Goal: Information Seeking & Learning: Check status

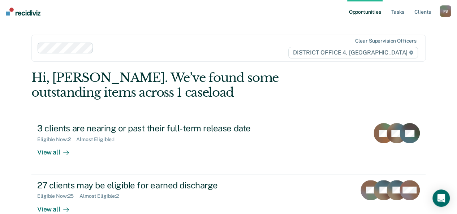
click at [407, 15] on ul "Opportunities Tasks Client s" at bounding box center [393, 11] width 93 height 23
click at [405, 20] on link "Tasks" at bounding box center [398, 11] width 16 height 23
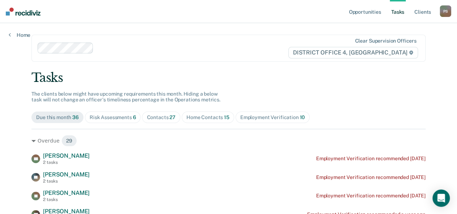
click at [170, 116] on span "27" at bounding box center [173, 118] width 6 height 6
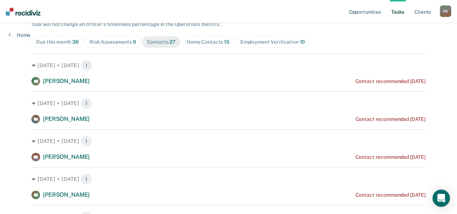
scroll to position [145, 0]
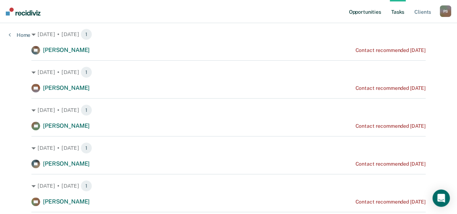
click at [369, 15] on link "Opportunities" at bounding box center [364, 11] width 35 height 23
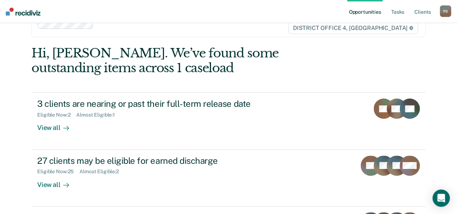
scroll to position [36, 0]
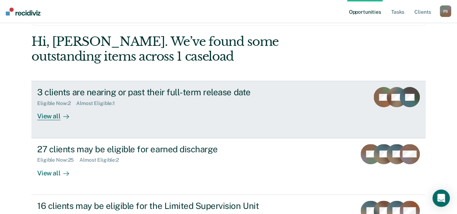
click at [146, 103] on div "Eligible Now : 2 Almost Eligible : 1" at bounding box center [164, 102] width 254 height 9
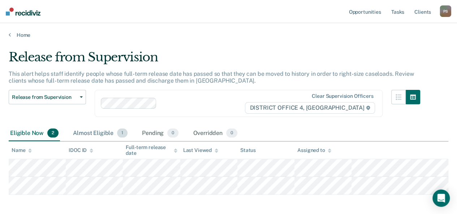
drag, startPoint x: 92, startPoint y: 137, endPoint x: 95, endPoint y: 134, distance: 4.4
click at [92, 136] on div "Almost Eligible 1" at bounding box center [100, 134] width 57 height 16
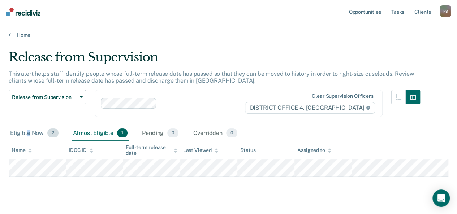
click at [29, 134] on div "Eligible Now 2" at bounding box center [34, 134] width 51 height 16
